Goal: Navigation & Orientation: Find specific page/section

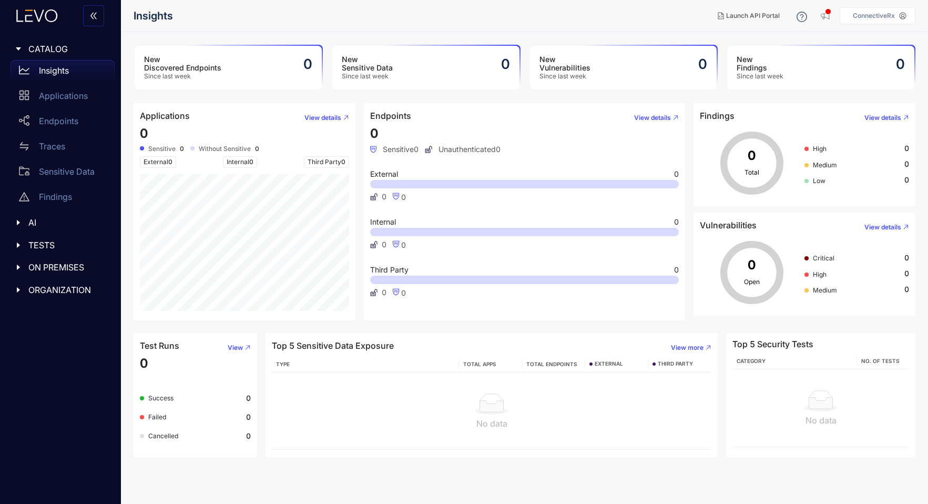
click at [56, 342] on div "CATALOG Insights Applications Endpoints Traces Sensitive Data Findings AI TESTS…" at bounding box center [60, 252] width 121 height 504
click at [19, 291] on icon "caret-right" at bounding box center [18, 289] width 7 height 7
click at [17, 290] on icon "caret-right" at bounding box center [18, 289] width 7 height 7
click at [15, 273] on div "ON PREMISES" at bounding box center [60, 267] width 108 height 22
click at [19, 267] on icon "caret-right" at bounding box center [18, 267] width 5 height 3
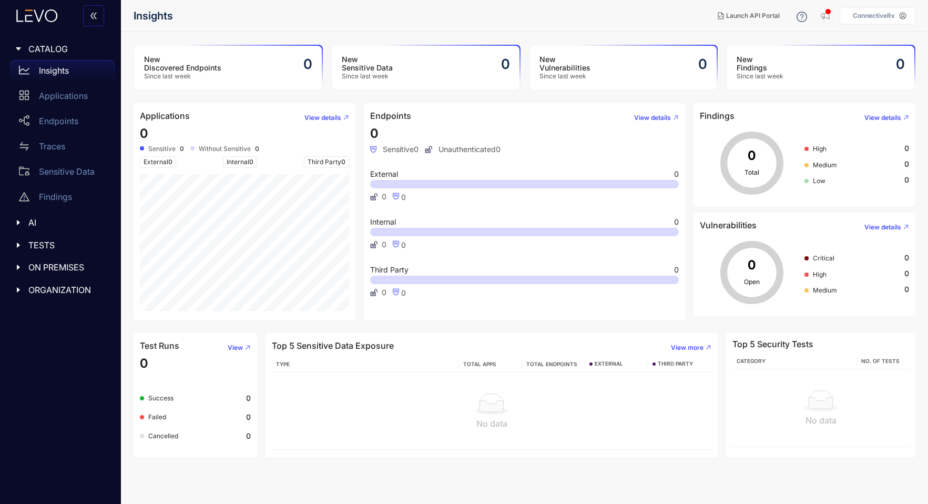
click at [59, 356] on div "CATALOG Insights Applications Endpoints Traces Sensitive Data Findings AI TESTS…" at bounding box center [60, 252] width 121 height 504
